Goal: Navigation & Orientation: Find specific page/section

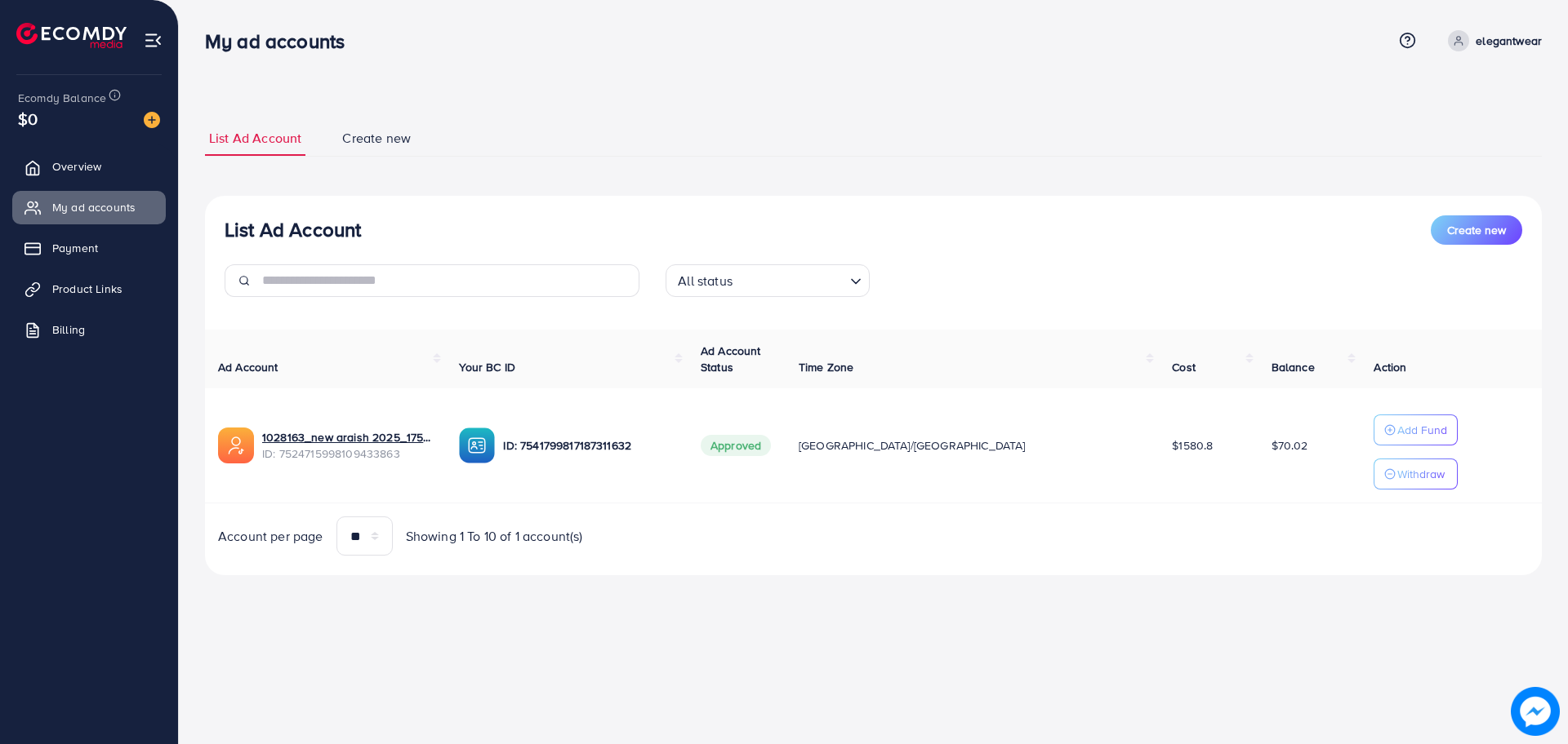
click at [1203, 627] on div "My ad accounts Help Center Contact Support Term and policy About Us elegantwear…" at bounding box center [784, 372] width 1568 height 744
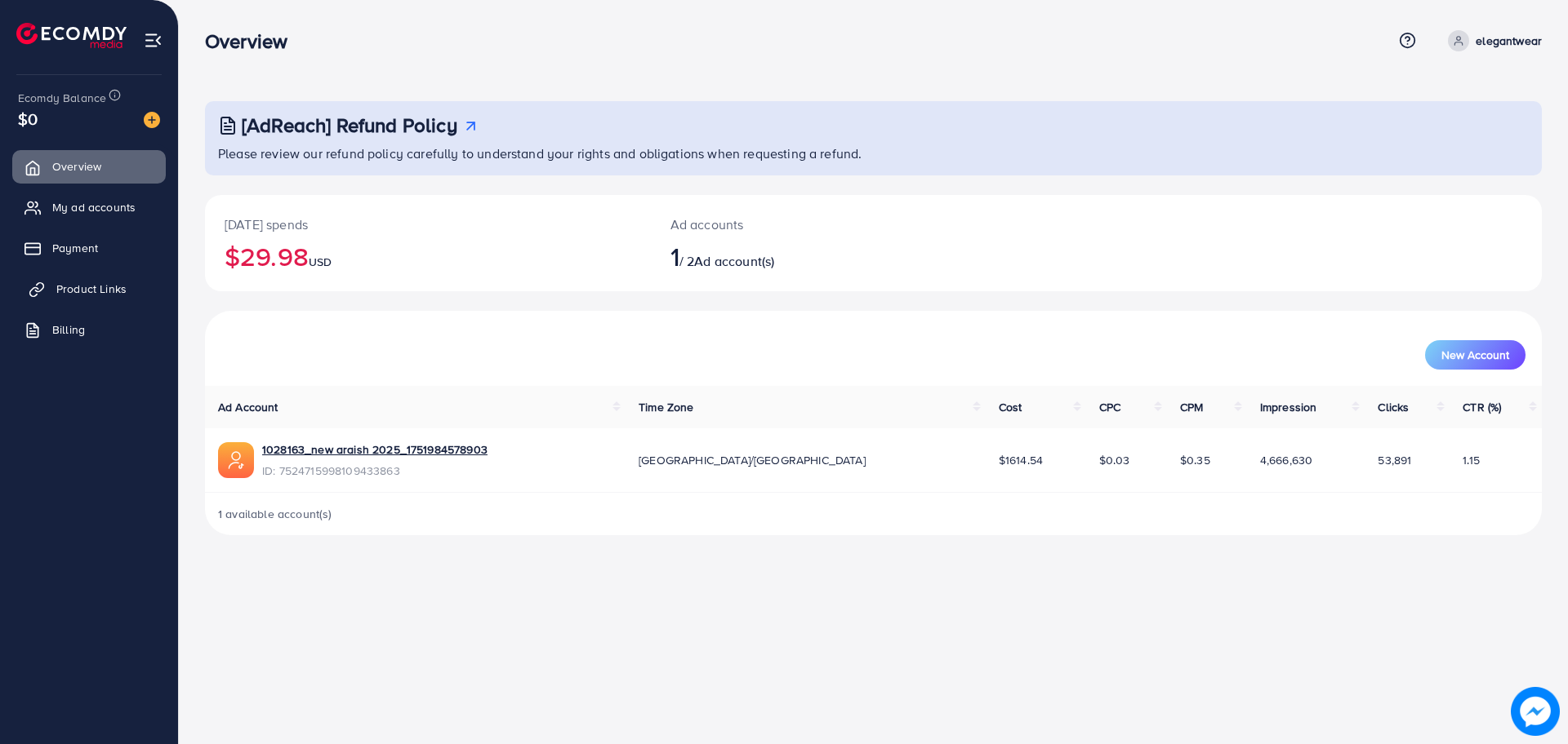
click at [98, 293] on span "Product Links" at bounding box center [91, 288] width 71 height 16
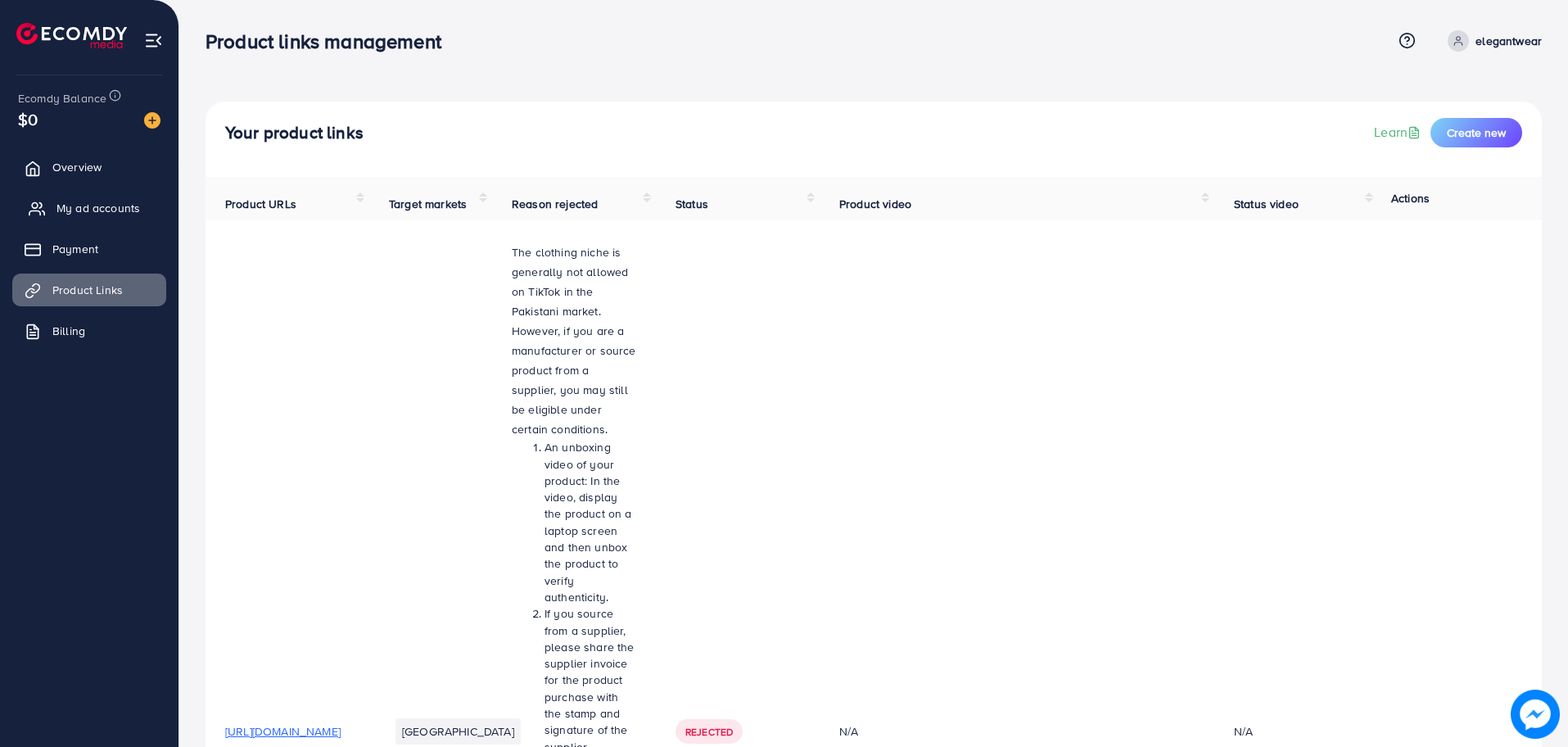
click at [89, 211] on span "My ad accounts" at bounding box center [98, 207] width 84 height 16
